Goal: Obtain resource: Obtain resource

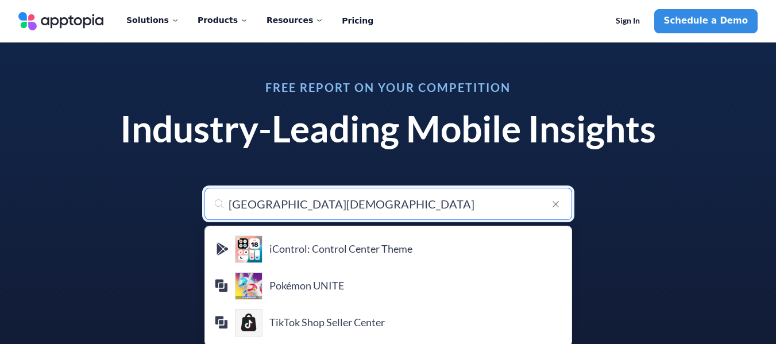
scroll to position [57, 0]
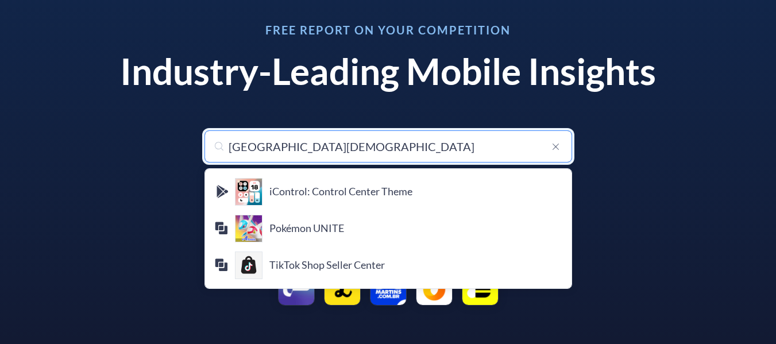
drag, startPoint x: 348, startPoint y: 145, endPoint x: 164, endPoint y: 131, distance: 184.3
click at [164, 131] on div "Free Report on Your Competition Industry-Leading Mobile Insights Search for any…" at bounding box center [388, 164] width 590 height 309
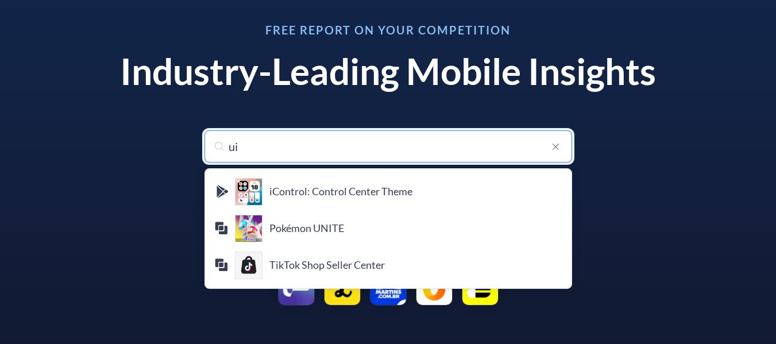
type input "uic"
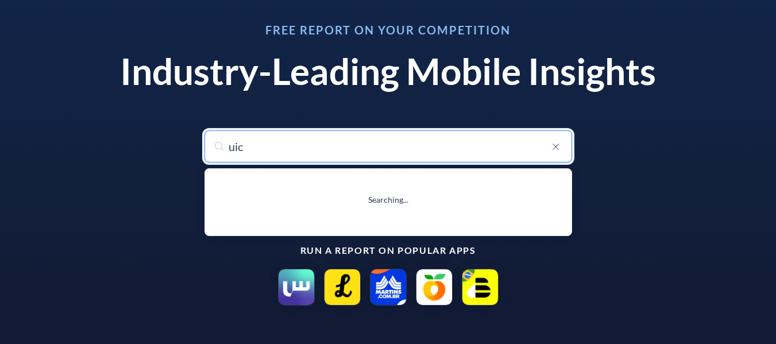
type input "uicopsEmslic"
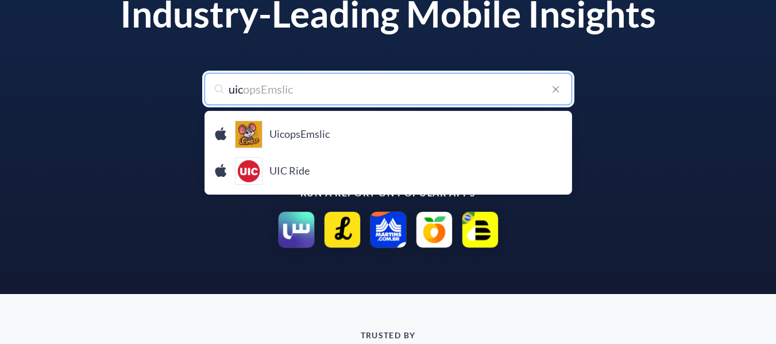
scroll to position [0, 0]
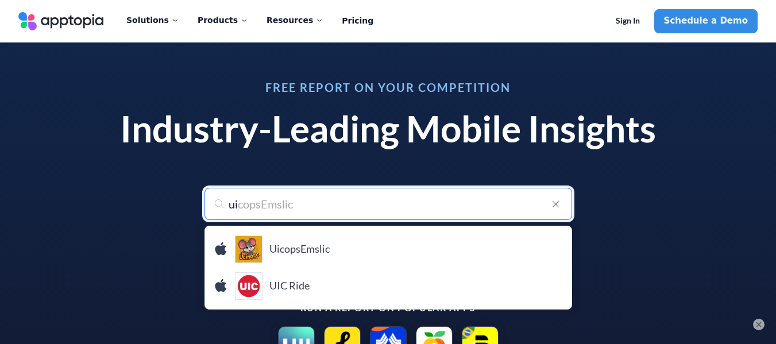
type input "u"
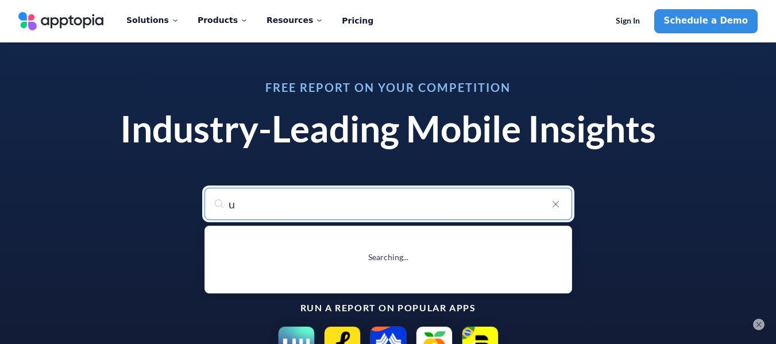
type input "uber - Request a ride"
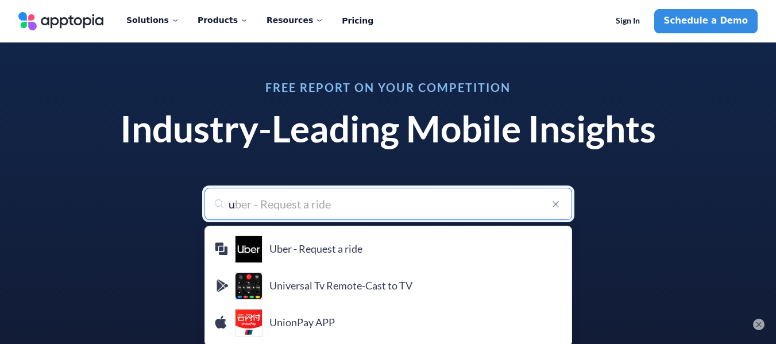
type input "un"
type input "unity"
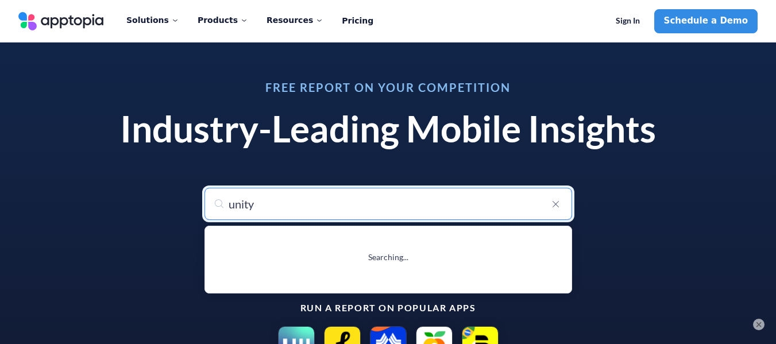
type input "unity"
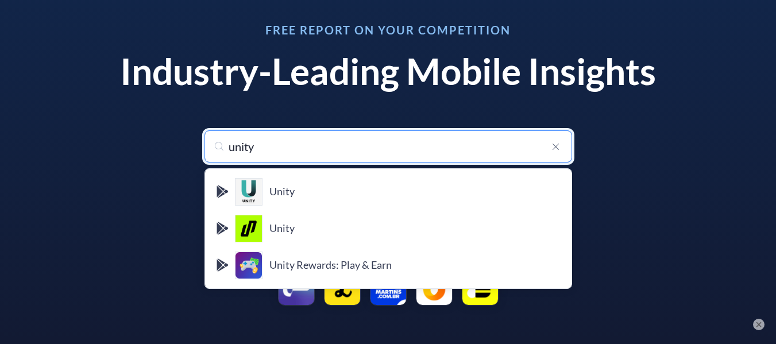
scroll to position [115, 0]
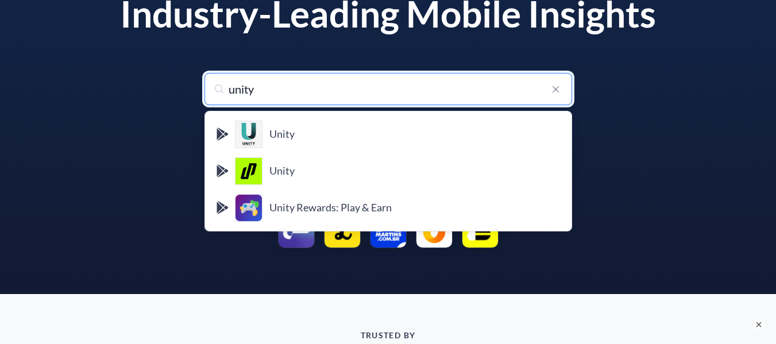
type input "unity"
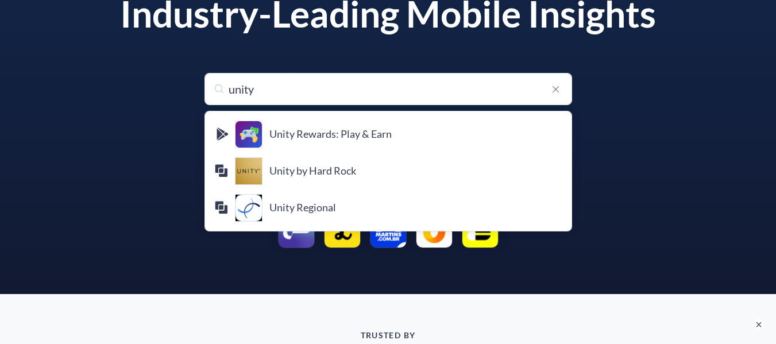
scroll to position [0, 0]
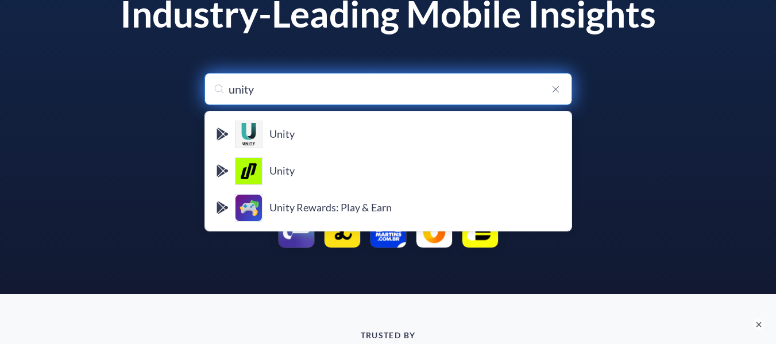
type input "unity"
click at [338, 87] on input "unity" at bounding box center [388, 89] width 368 height 32
type input "unity"
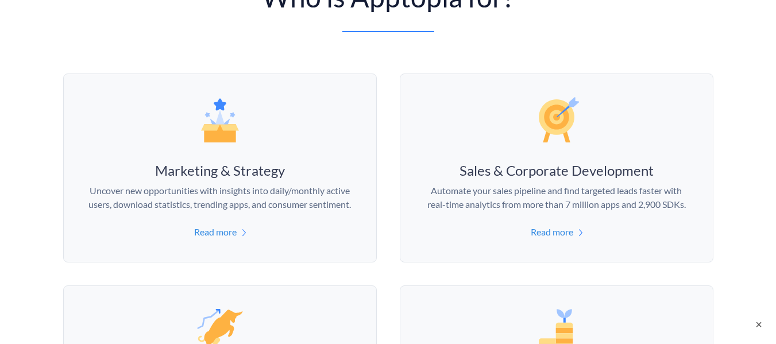
scroll to position [689, 0]
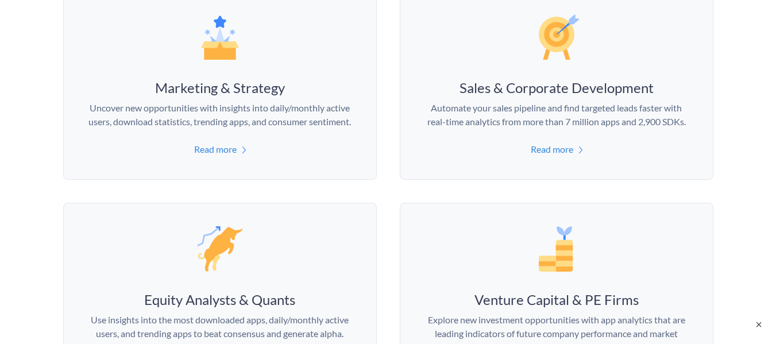
type input "[GEOGRAPHIC_DATA][DEMOGRAPHIC_DATA]"
